Goal: Information Seeking & Learning: Learn about a topic

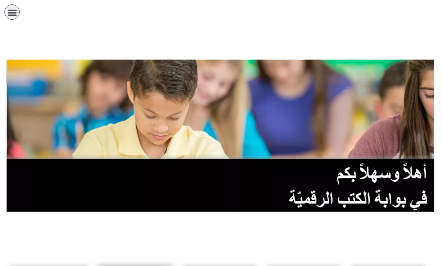
scroll to position [132, 0]
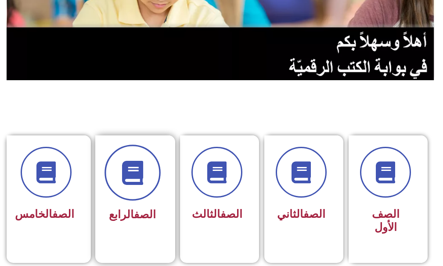
click at [137, 175] on icon at bounding box center [132, 173] width 24 height 24
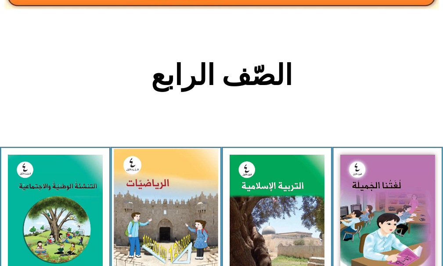
scroll to position [175, 0]
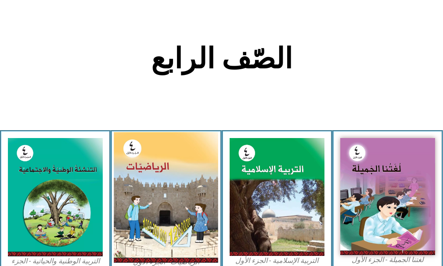
click at [212, 180] on img at bounding box center [166, 197] width 104 height 131
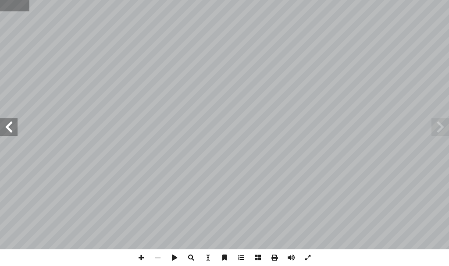
click at [8, 7] on input "text" at bounding box center [14, 5] width 29 height 11
type input "**"
click at [140, 257] on span at bounding box center [141, 258] width 17 height 17
click at [7, 129] on span at bounding box center [9, 127] width 18 height 18
